Goal: Transaction & Acquisition: Purchase product/service

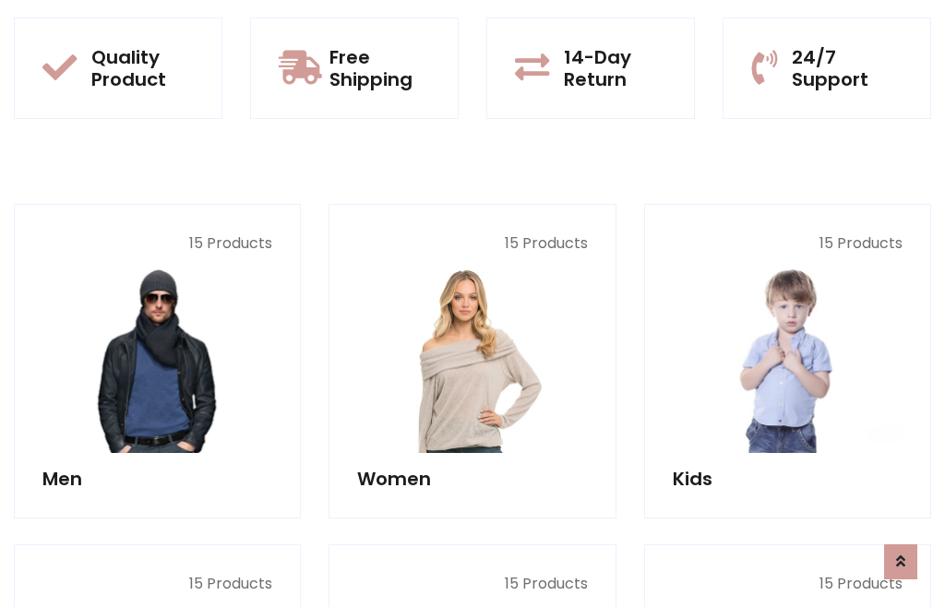
scroll to position [94, 0]
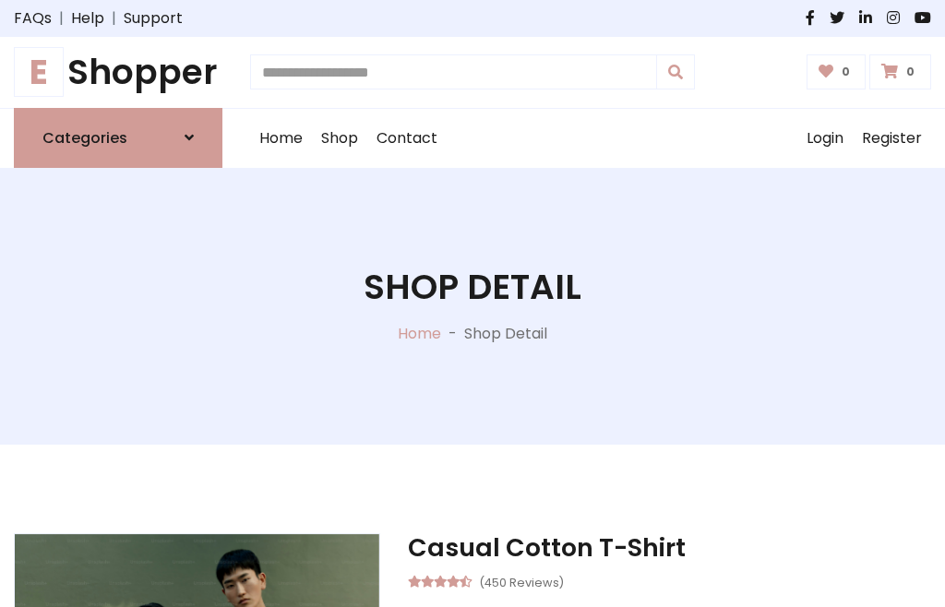
click at [118, 72] on h1 "E Shopper" at bounding box center [118, 73] width 209 height 42
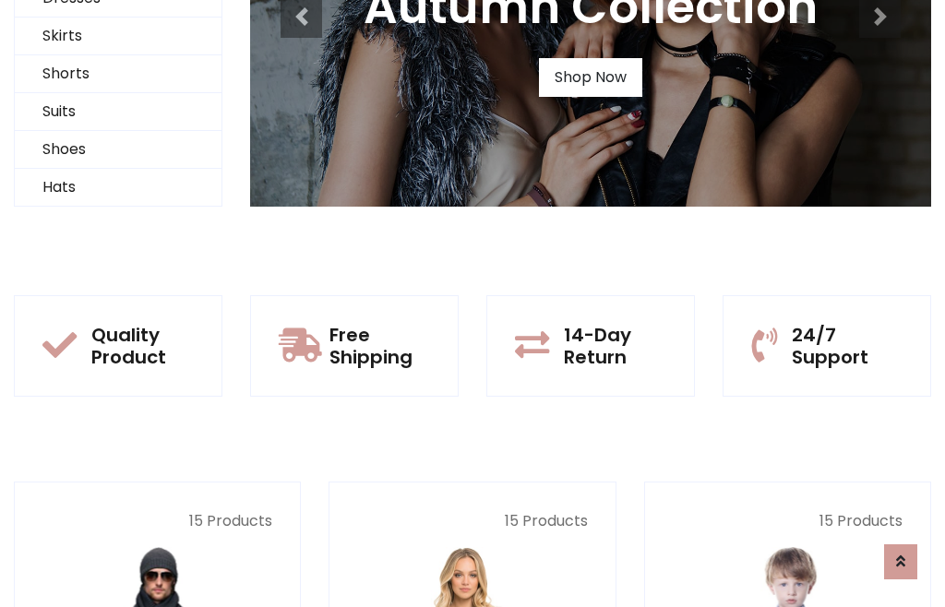
scroll to position [178, 0]
